Goal: Task Accomplishment & Management: Use online tool/utility

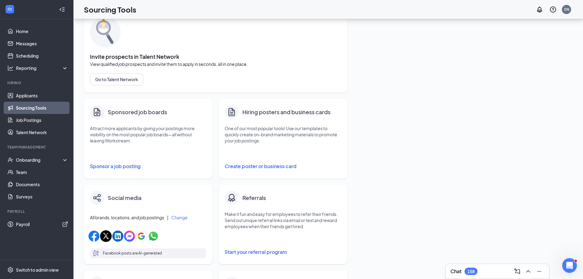
scroll to position [61, 0]
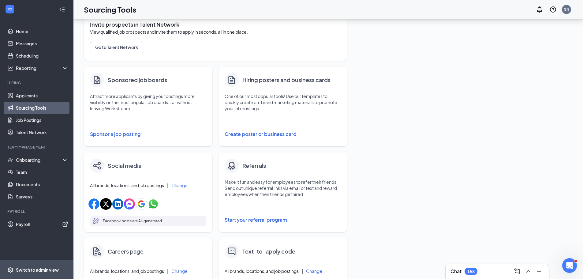
click at [38, 267] on div "Switch to admin view" at bounding box center [37, 269] width 43 height 6
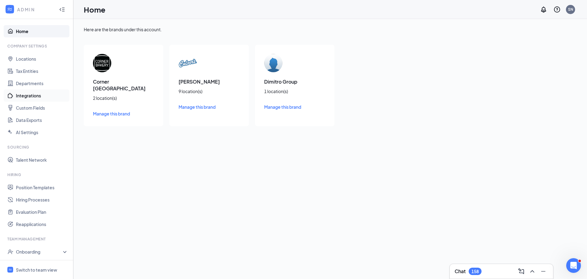
click at [28, 95] on link "Integrations" at bounding box center [42, 95] width 52 height 12
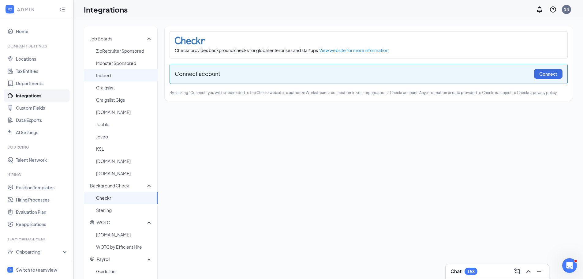
click at [105, 72] on span "Indeed" at bounding box center [124, 75] width 57 height 12
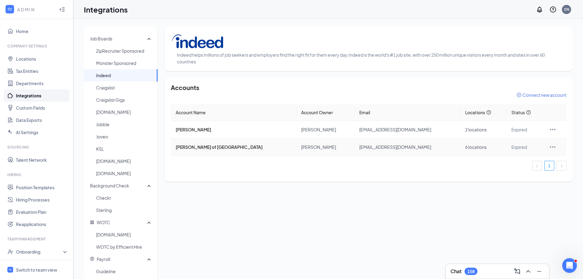
click at [550, 147] on icon "Ellipses" at bounding box center [553, 146] width 6 height 1
click at [520, 188] on span "Go to Indeed Account Settings" at bounding box center [513, 188] width 61 height 7
click at [549, 130] on icon "Ellipses" at bounding box center [552, 129] width 7 height 7
click at [488, 159] on span "Reconnect" at bounding box center [513, 156] width 61 height 7
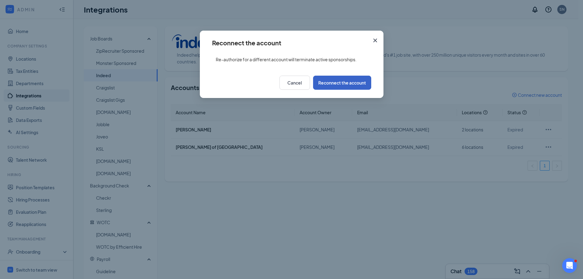
click at [335, 84] on button "Reconnect the account" at bounding box center [342, 83] width 58 height 14
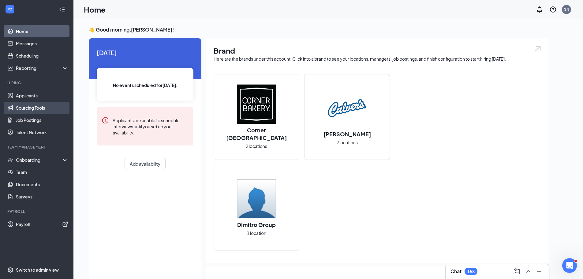
click at [28, 110] on link "Sourcing Tools" at bounding box center [42, 108] width 52 height 12
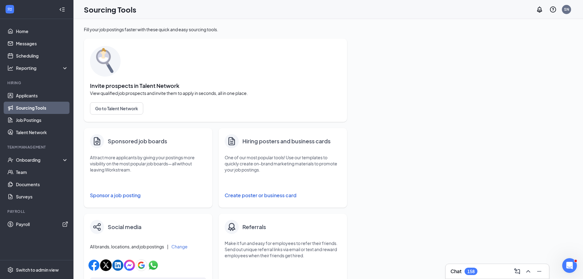
click at [107, 199] on button "Sponsor a job posting" at bounding box center [148, 195] width 116 height 12
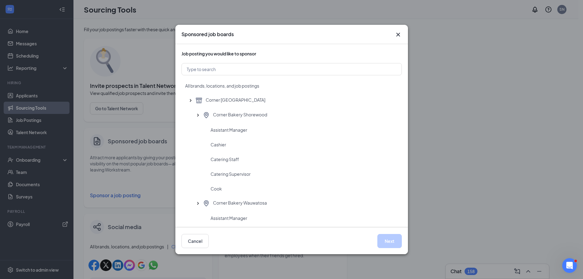
click at [396, 32] on icon "Cross" at bounding box center [397, 34] width 7 height 7
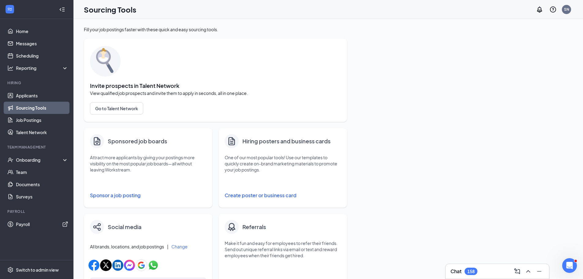
click at [132, 196] on button "Sponsor a job posting" at bounding box center [148, 195] width 116 height 12
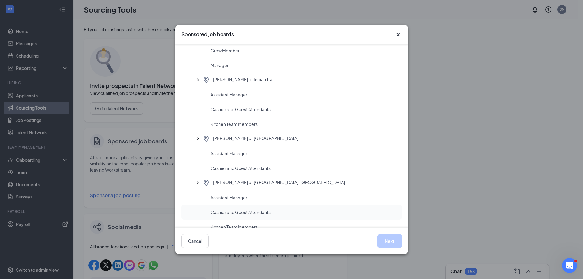
scroll to position [380, 0]
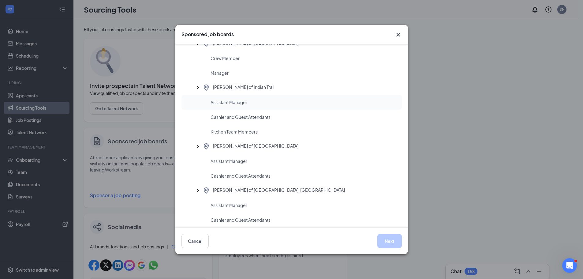
click at [218, 103] on span "Assistant Manager" at bounding box center [228, 102] width 37 height 6
click at [386, 238] on button "Next" at bounding box center [389, 241] width 24 height 14
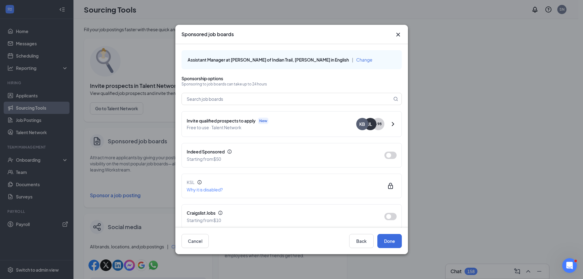
click at [283, 127] on span "Free to use · Talent Network" at bounding box center [271, 127] width 169 height 7
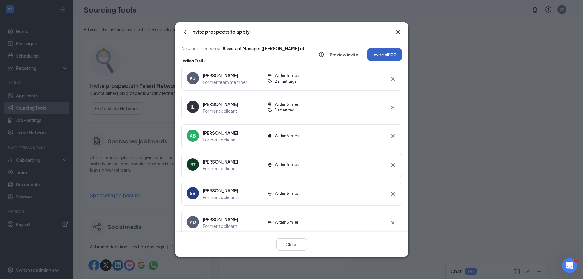
click at [379, 57] on button "Invite all 100" at bounding box center [384, 54] width 35 height 12
click at [348, 88] on li "Invite to apply via text" at bounding box center [365, 84] width 73 height 13
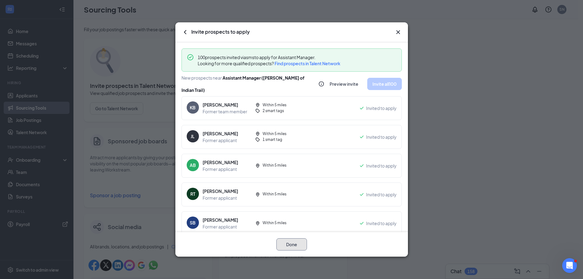
click at [283, 245] on button "Done" at bounding box center [291, 244] width 31 height 12
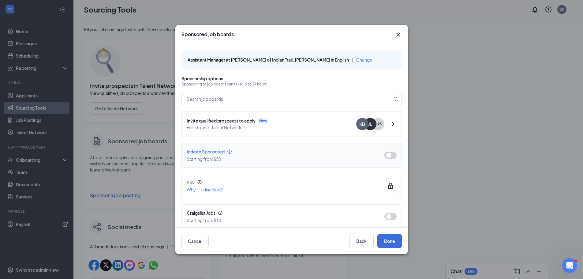
click at [384, 152] on button "button" at bounding box center [390, 154] width 12 height 7
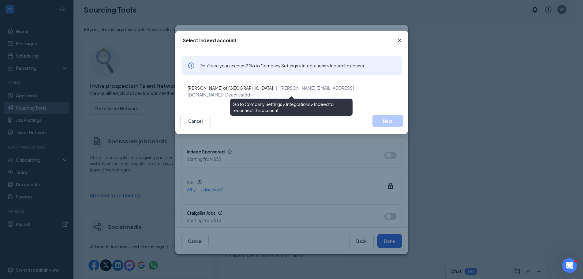
click at [221, 88] on span "[PERSON_NAME] of [GEOGRAPHIC_DATA]" at bounding box center [229, 88] width 85 height 6
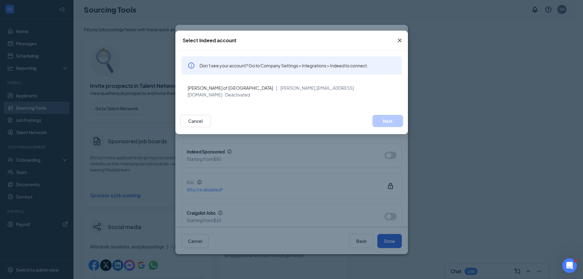
click at [358, 78] on div "Don’t see your account? Go to Company Settings > Integrations > Indeed to conne…" at bounding box center [291, 78] width 220 height 45
click at [403, 38] on span "Close" at bounding box center [399, 40] width 17 height 17
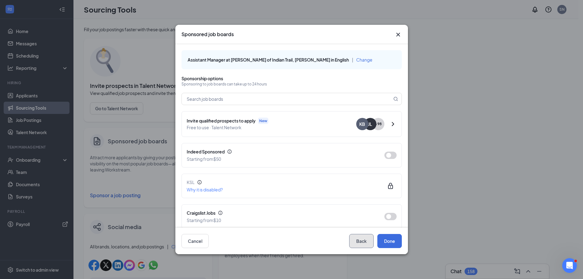
click at [358, 239] on button "Back" at bounding box center [361, 241] width 24 height 14
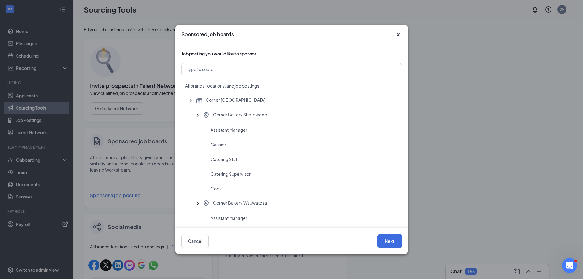
click at [399, 36] on icon "Cross" at bounding box center [398, 35] width 4 height 4
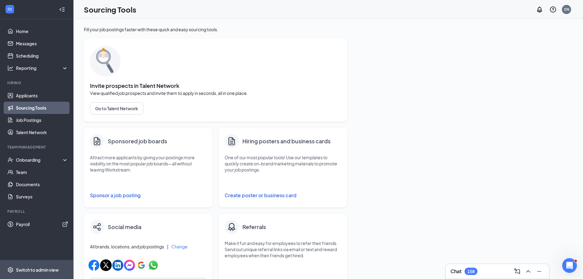
click at [35, 274] on span "Switch to admin view" at bounding box center [42, 269] width 52 height 19
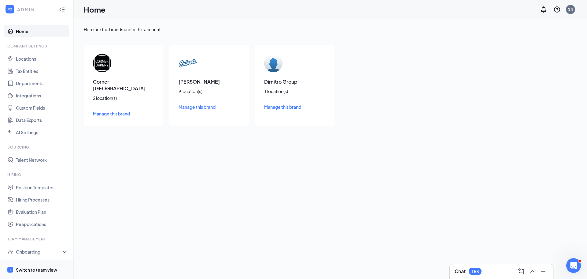
click at [20, 268] on div "Switch to team view" at bounding box center [36, 269] width 41 height 6
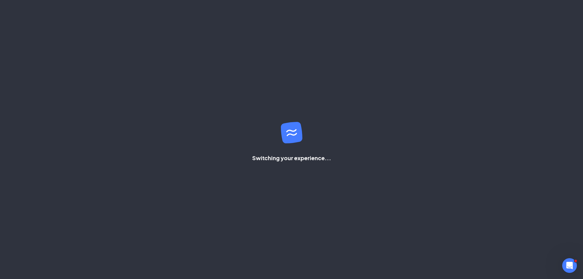
scroll to position [13, 0]
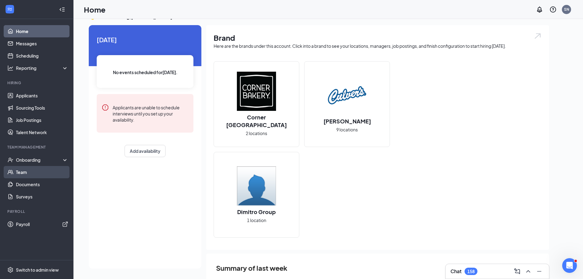
click at [17, 168] on link "Team" at bounding box center [42, 172] width 52 height 12
